Goal: Task Accomplishment & Management: Manage account settings

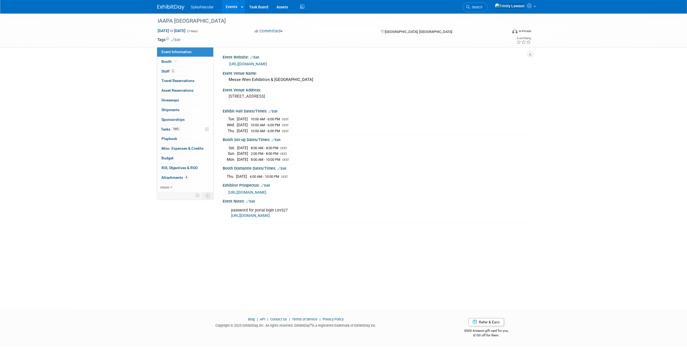
click at [234, 4] on link "Events" at bounding box center [232, 6] width 20 height 13
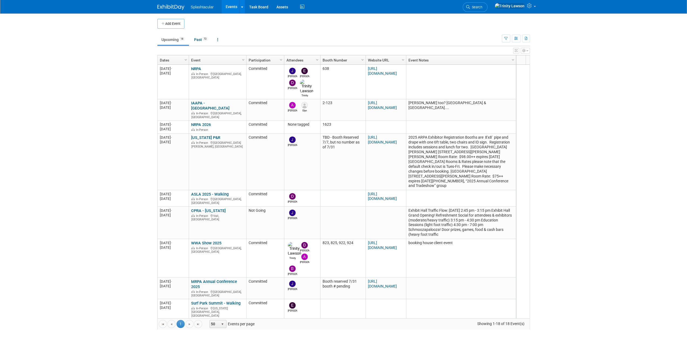
click at [527, 49] on button "button" at bounding box center [525, 51] width 9 height 6
click at [515, 40] on icon "button" at bounding box center [516, 39] width 4 height 4
click at [493, 74] on link "Calendar View" at bounding box center [493, 74] width 45 height 8
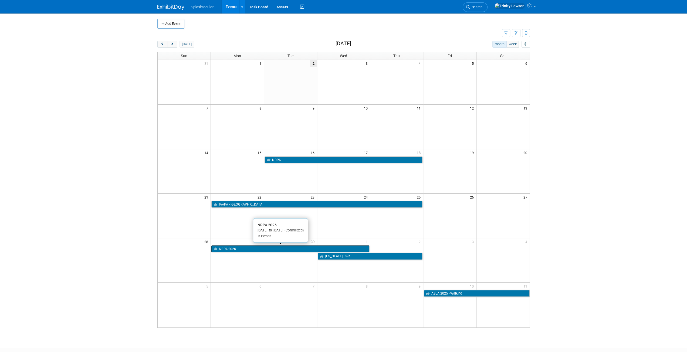
click at [225, 249] on link "NRPA 2026" at bounding box center [290, 249] width 158 height 7
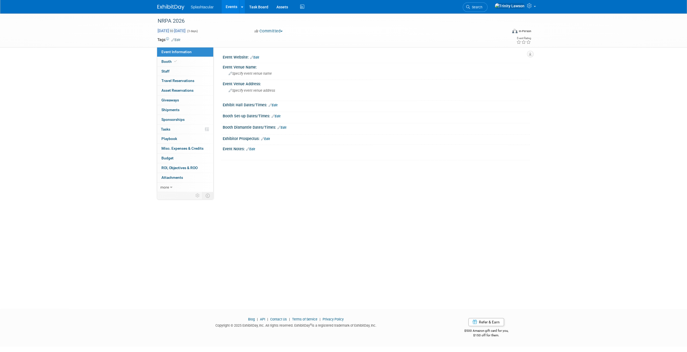
click at [178, 32] on span "Sep 29, 2025 to Oct 1, 2025" at bounding box center [171, 30] width 28 height 5
select select "8"
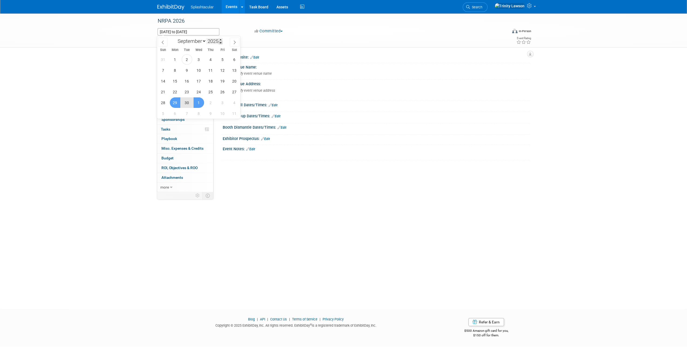
click at [222, 41] on span at bounding box center [221, 42] width 4 height 3
click at [221, 39] on span at bounding box center [221, 39] width 4 height 3
type input "2026"
click at [277, 43] on div "Tags Edit" at bounding box center [312, 39] width 310 height 7
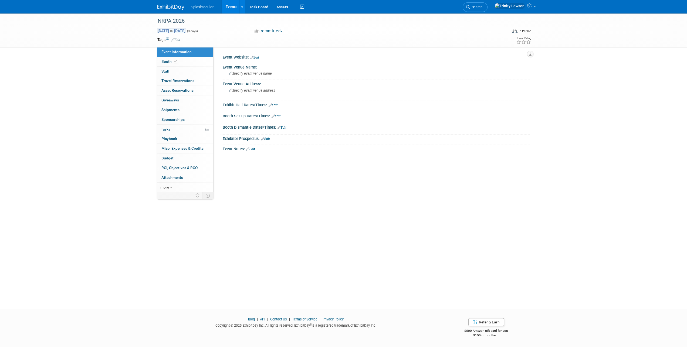
click at [180, 31] on span "Sep 29, 2025 to Oct 1, 2025" at bounding box center [171, 30] width 28 height 5
click at [119, 87] on div "NRPA 2026 Sep 29, 2025 to Oct 1, 2025 (3 days) Sep 29, 2025 to Oct 1, 2025 Comm…" at bounding box center [343, 156] width 687 height 286
click at [186, 30] on span "Sep 29, 2025 to Oct 1, 2025" at bounding box center [171, 30] width 28 height 5
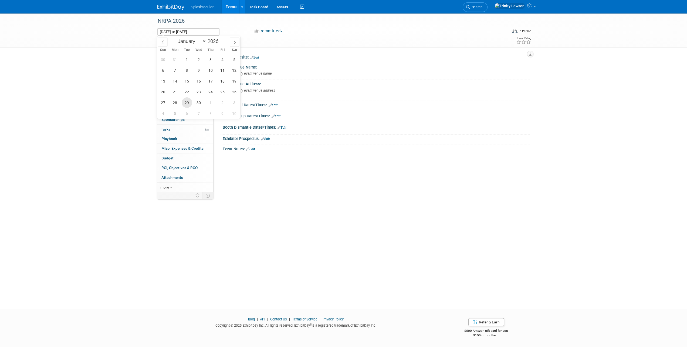
click at [186, 100] on span "29" at bounding box center [187, 102] width 11 height 11
type input "Sep 29, 2026"
click at [203, 101] on span "30" at bounding box center [199, 102] width 11 height 11
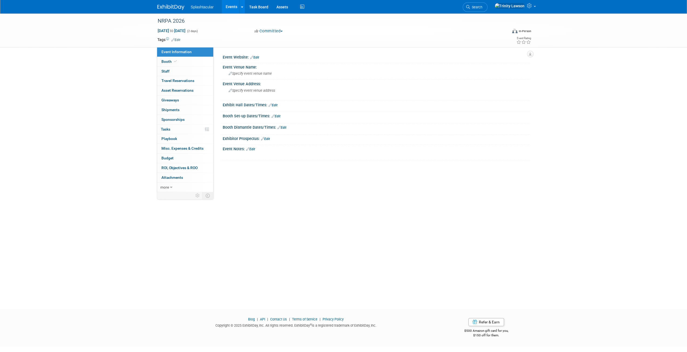
click at [231, 9] on link "Events" at bounding box center [232, 6] width 20 height 13
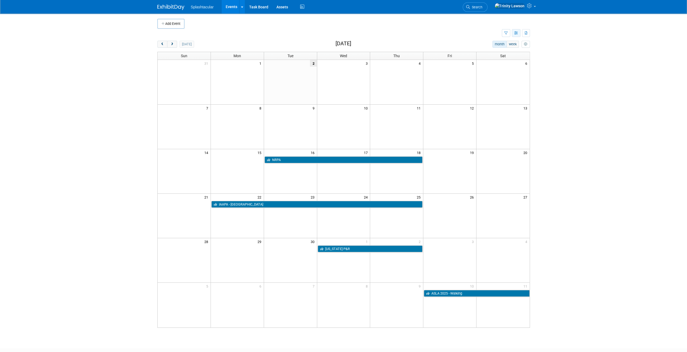
click at [519, 32] on button "button" at bounding box center [516, 33] width 9 height 8
click at [499, 50] on link "List View" at bounding box center [493, 52] width 45 height 8
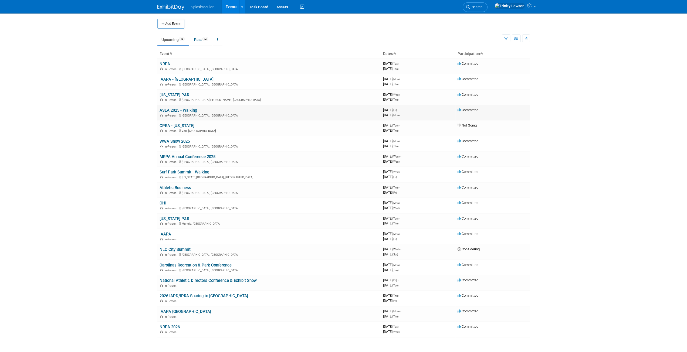
click at [189, 109] on link "ASLA 2025 - Walking" at bounding box center [179, 110] width 38 height 5
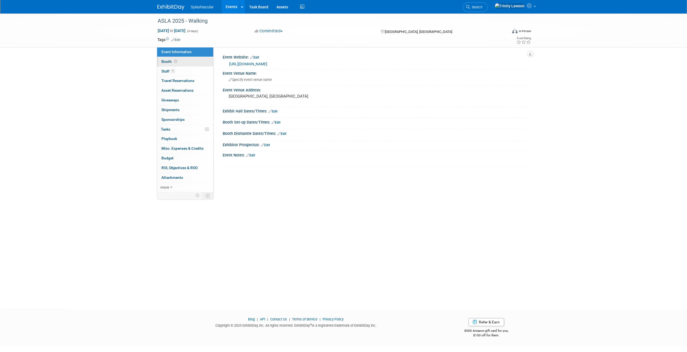
click at [191, 61] on link "Booth" at bounding box center [185, 61] width 56 height 9
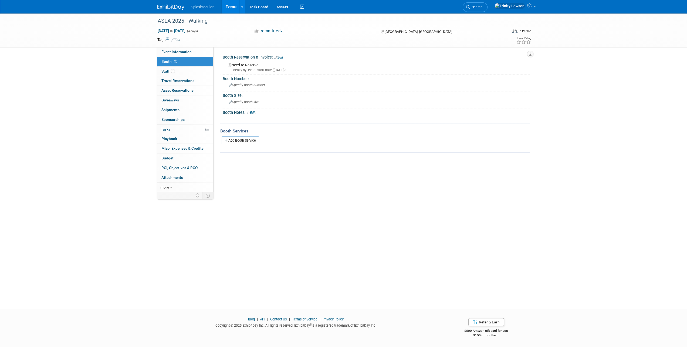
click at [232, 7] on link "Events" at bounding box center [232, 6] width 20 height 13
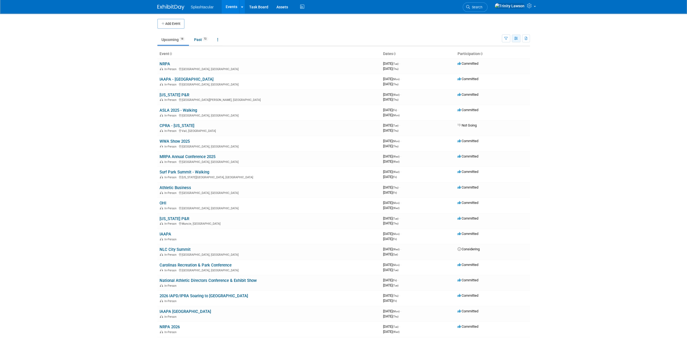
click at [512, 39] on button "button" at bounding box center [516, 39] width 9 height 8
click at [496, 67] on link "Detail View" at bounding box center [493, 66] width 45 height 8
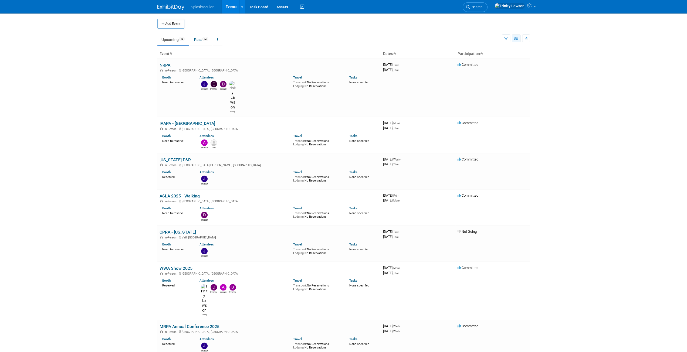
click at [513, 40] on button "button" at bounding box center [516, 39] width 9 height 8
click at [502, 80] on link "Expert Grid" at bounding box center [493, 83] width 45 height 8
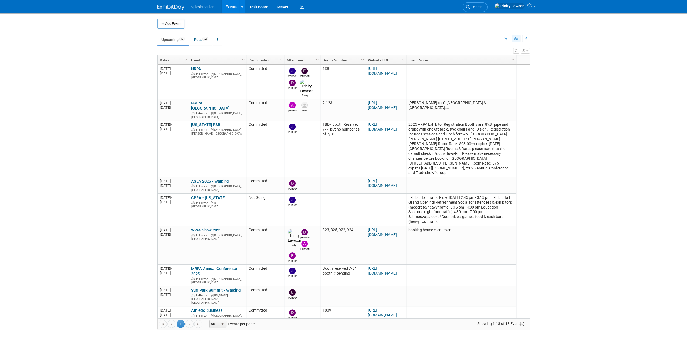
click at [515, 41] on button "button" at bounding box center [516, 39] width 9 height 8
click at [499, 72] on link "Calendar View" at bounding box center [493, 74] width 45 height 8
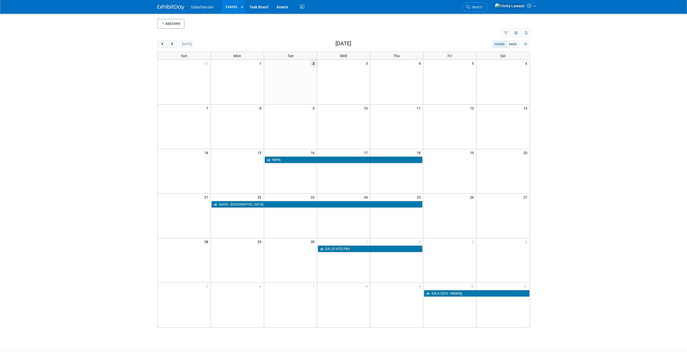
click at [233, 5] on link "Events" at bounding box center [232, 6] width 20 height 13
click at [514, 37] on div "Show: All Events Just My Events Only show events that either I created, or I am…" at bounding box center [516, 33] width 28 height 9
click at [517, 32] on icon "button" at bounding box center [516, 34] width 4 height 4
click at [481, 51] on link "List View" at bounding box center [493, 52] width 45 height 8
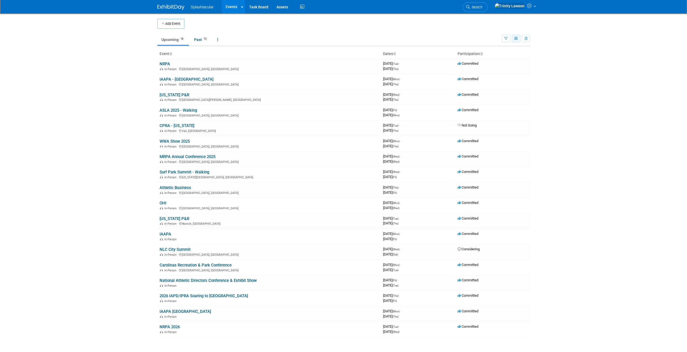
click at [514, 39] on icon "button" at bounding box center [516, 39] width 4 height 4
click at [492, 83] on link "Expert Grid" at bounding box center [493, 83] width 45 height 8
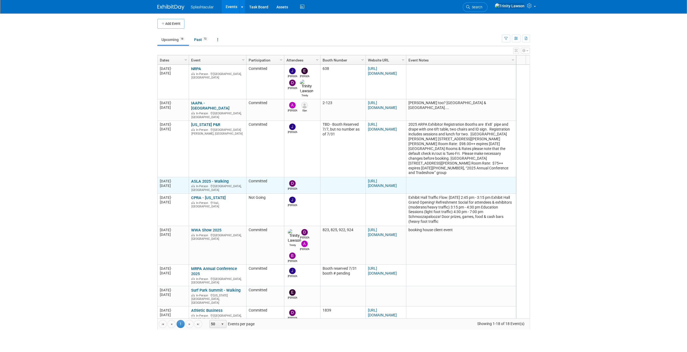
click at [216, 179] on link "ASLA 2025 - Walking" at bounding box center [210, 181] width 38 height 5
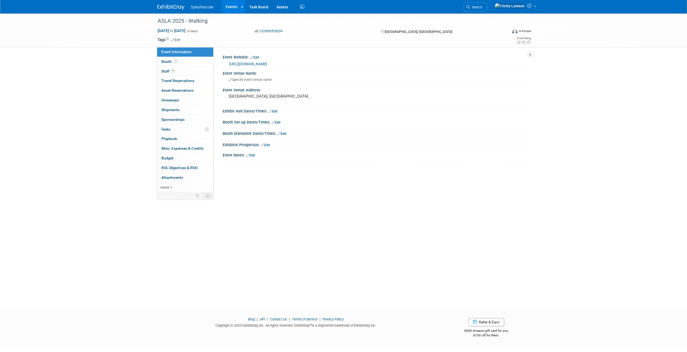
click at [228, 5] on link "Events" at bounding box center [232, 6] width 20 height 13
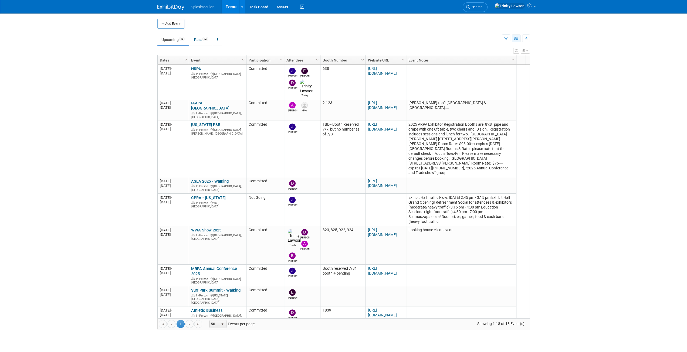
click at [515, 40] on button "button" at bounding box center [516, 39] width 9 height 8
click at [492, 72] on link "Calendar View" at bounding box center [493, 74] width 45 height 8
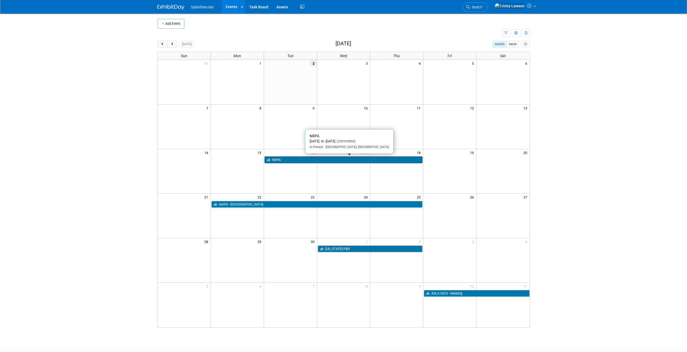
click at [333, 157] on link "NRPA" at bounding box center [343, 160] width 158 height 7
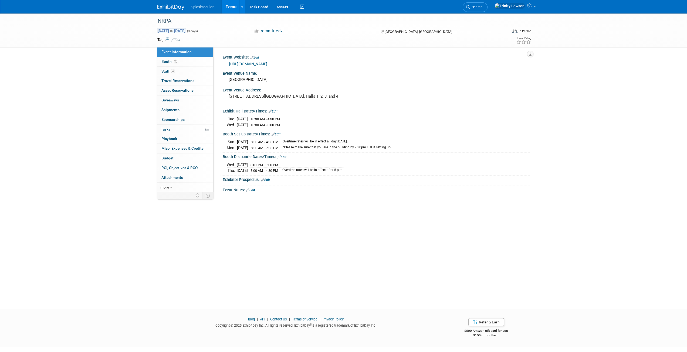
click at [186, 29] on span "Sep 16, 2025 to Sep 18, 2025" at bounding box center [171, 30] width 28 height 5
select select "8"
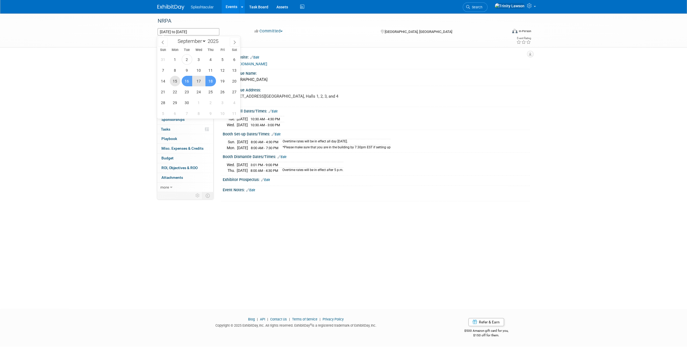
click at [179, 79] on span "15" at bounding box center [175, 81] width 11 height 11
click at [205, 80] on span "18" at bounding box center [210, 81] width 11 height 11
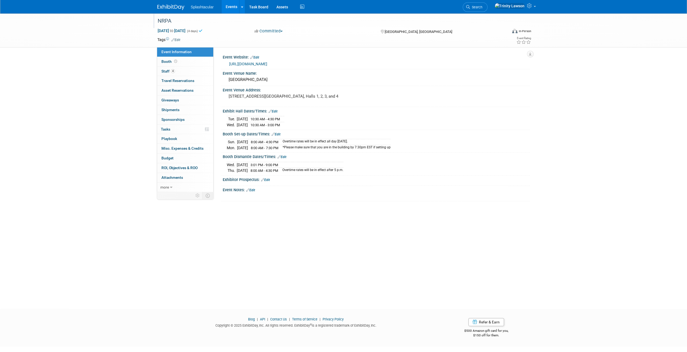
click at [205, 26] on div "NRPA" at bounding box center [328, 21] width 344 height 10
click at [186, 32] on span "Sep 15, 2025 to Sep 18, 2025" at bounding box center [171, 30] width 28 height 5
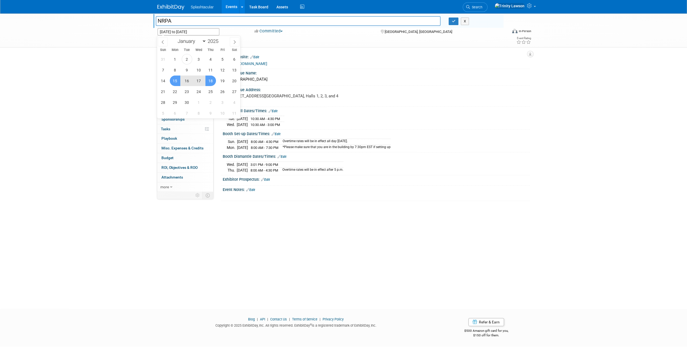
click at [197, 82] on span "17" at bounding box center [199, 81] width 11 height 11
type input "Sep 17, 2025"
click at [174, 80] on span "15" at bounding box center [175, 81] width 11 height 11
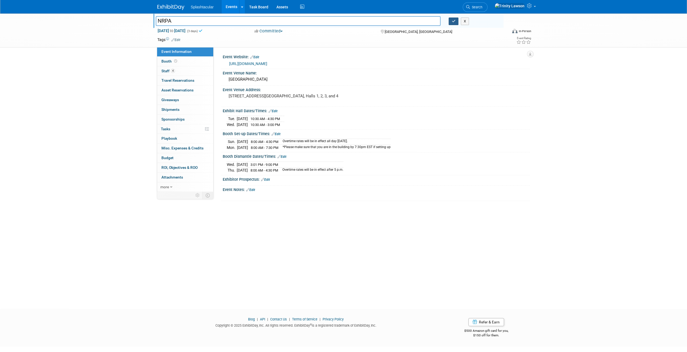
click at [457, 24] on button "button" at bounding box center [454, 22] width 10 height 8
click at [228, 6] on link "Events" at bounding box center [232, 6] width 20 height 13
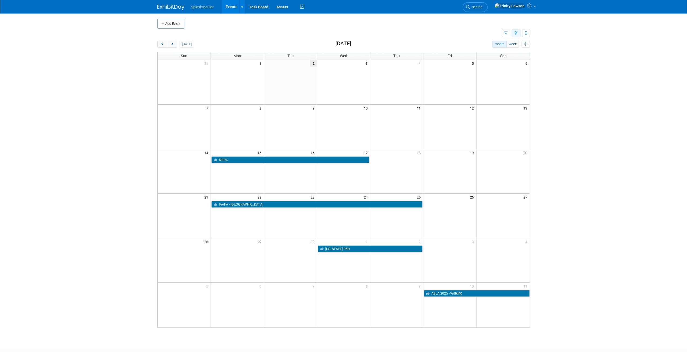
click at [518, 32] on icon "button" at bounding box center [516, 34] width 4 height 4
click at [501, 75] on link "Expert Grid" at bounding box center [493, 77] width 45 height 8
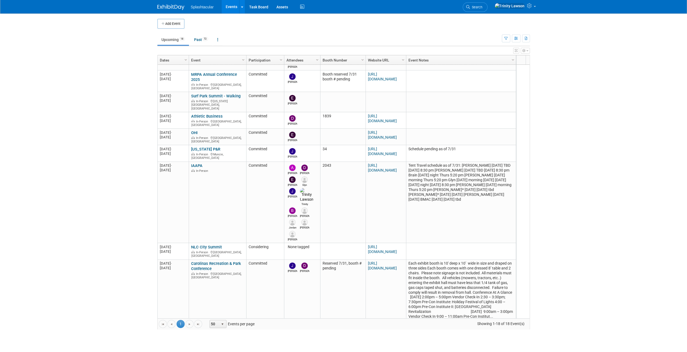
scroll to position [206, 0]
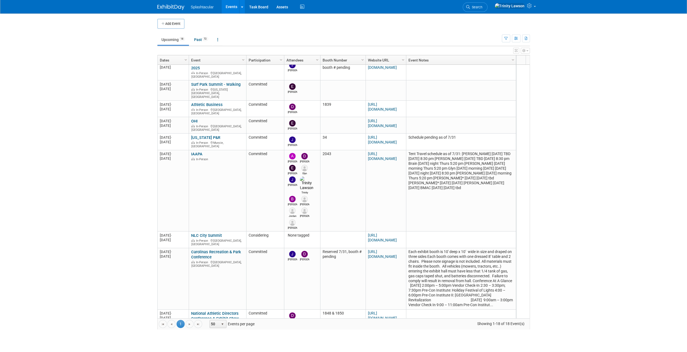
click at [279, 57] on link "Column Settings" at bounding box center [281, 60] width 6 height 8
click at [86, 89] on body "Splashtacular Events Add Event Bulk Upload Events Shareable Event Boards Recent…" at bounding box center [343, 176] width 687 height 352
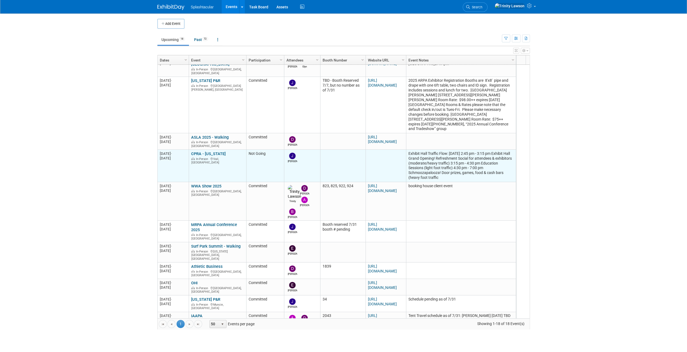
scroll to position [0, 0]
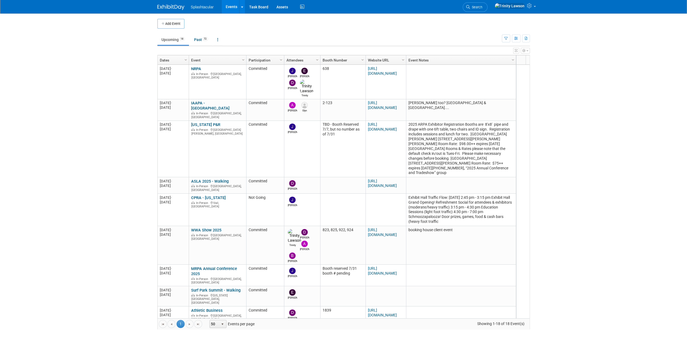
click at [20, 58] on body "Splashtacular Events Add Event Bulk Upload Events Shareable Event Boards Recent…" at bounding box center [343, 176] width 687 height 352
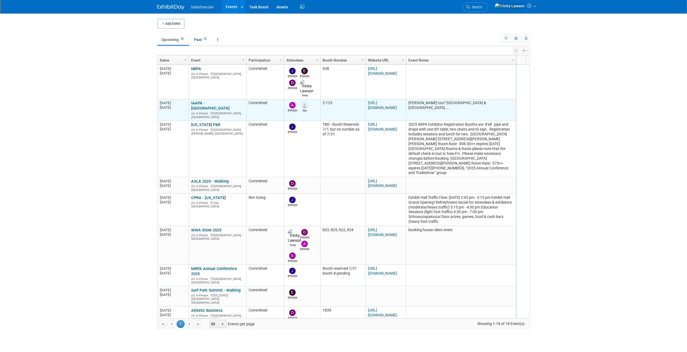
click at [218, 101] on link "IAAPA - [GEOGRAPHIC_DATA]" at bounding box center [210, 106] width 38 height 10
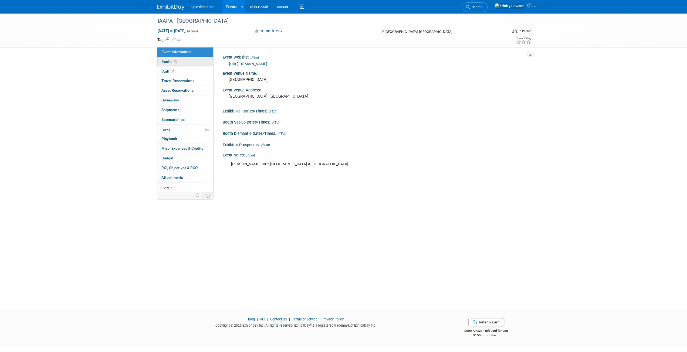
click at [184, 60] on link "Booth" at bounding box center [185, 61] width 56 height 9
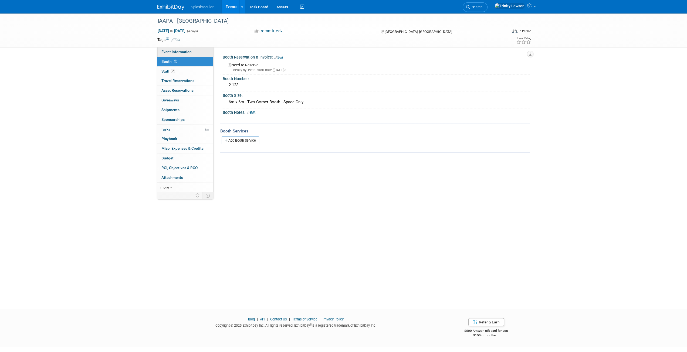
click at [185, 49] on link "Event Information" at bounding box center [185, 51] width 56 height 9
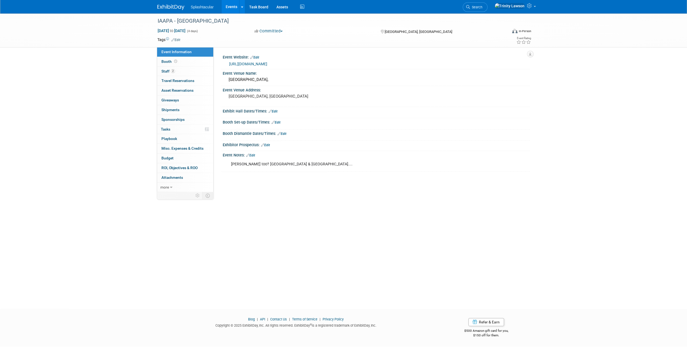
click at [249, 63] on link "[URL][DOMAIN_NAME]" at bounding box center [248, 64] width 38 height 4
